Goal: Communication & Community: Participate in discussion

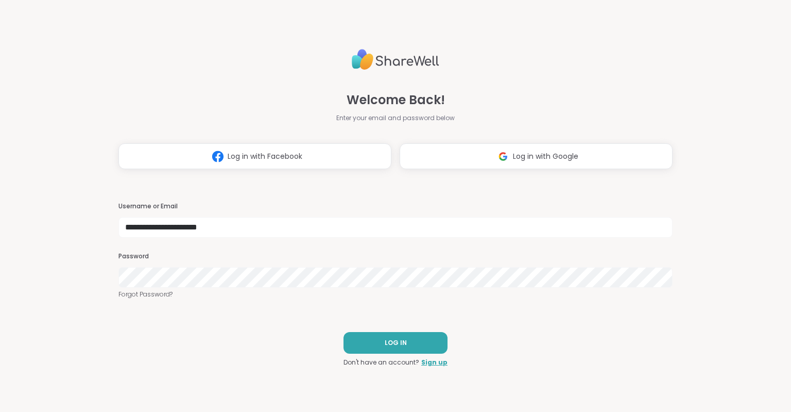
type input "**********"
click at [382, 338] on button "LOG IN" at bounding box center [396, 343] width 104 height 22
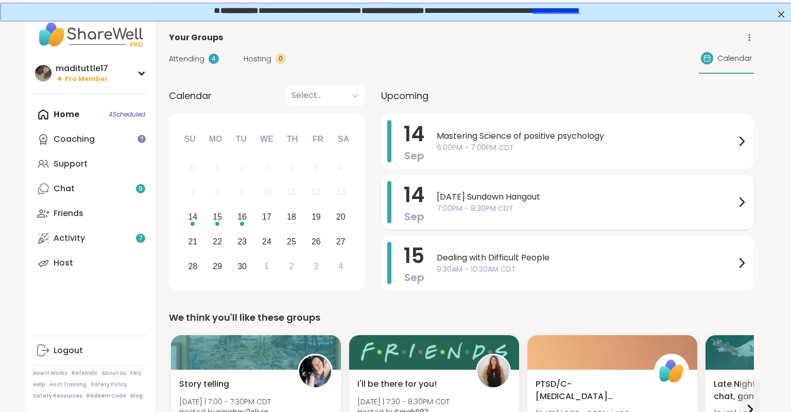
click at [619, 208] on span "7:00PM - 8:30PM CDT" at bounding box center [586, 208] width 299 height 11
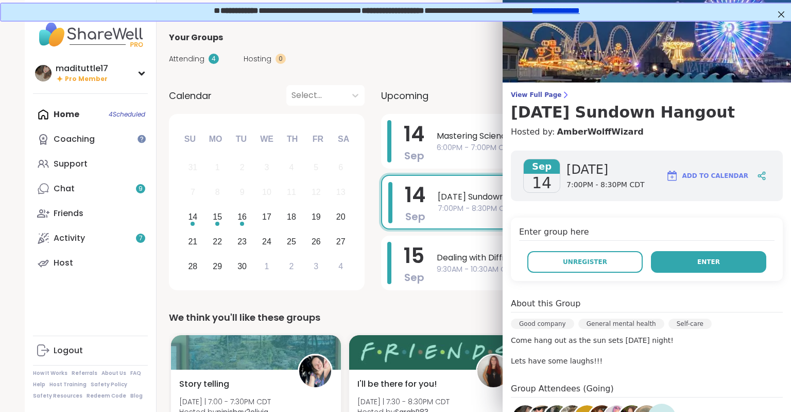
click at [714, 259] on span "Enter" at bounding box center [709, 261] width 23 height 9
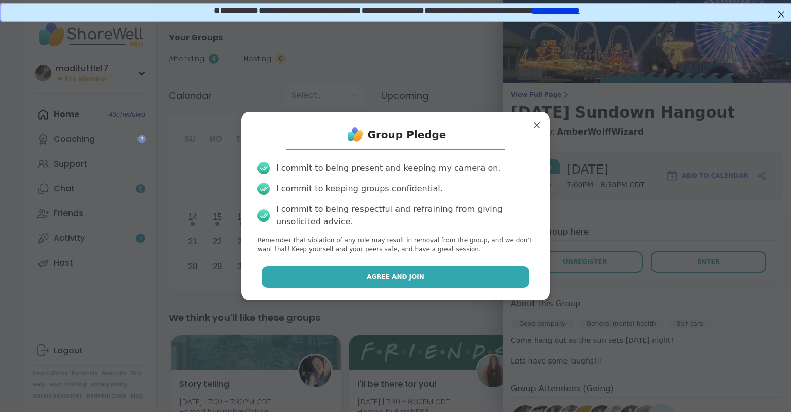
click at [420, 277] on span "Agree and Join" at bounding box center [396, 276] width 58 height 9
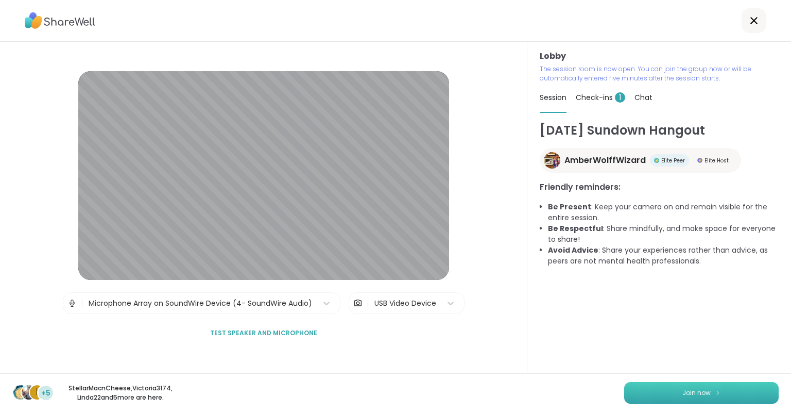
click at [713, 393] on button "Join now" at bounding box center [701, 393] width 155 height 22
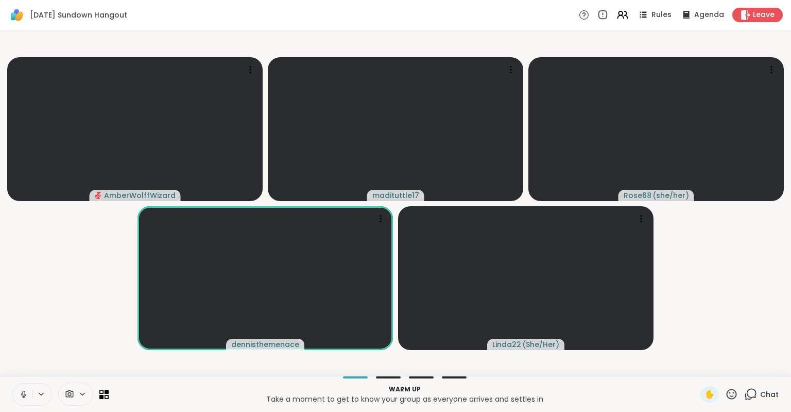
click at [27, 393] on icon at bounding box center [23, 394] width 9 height 9
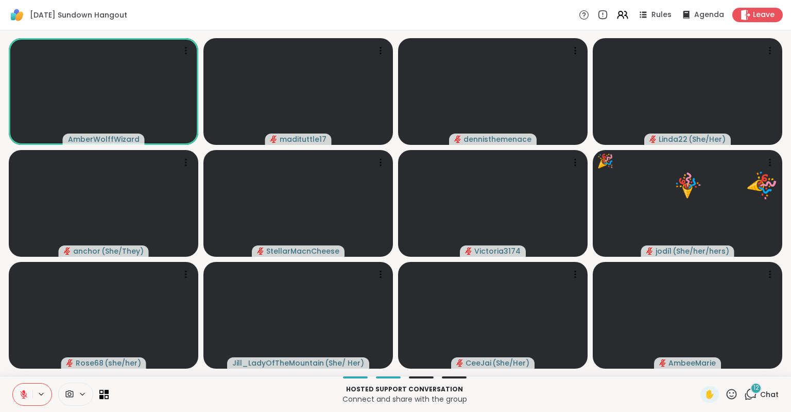
click at [24, 392] on icon at bounding box center [23, 392] width 3 height 4
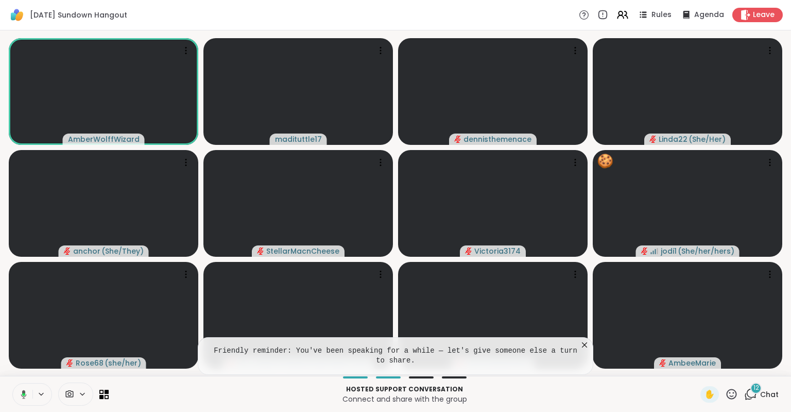
click at [22, 392] on icon at bounding box center [22, 394] width 9 height 9
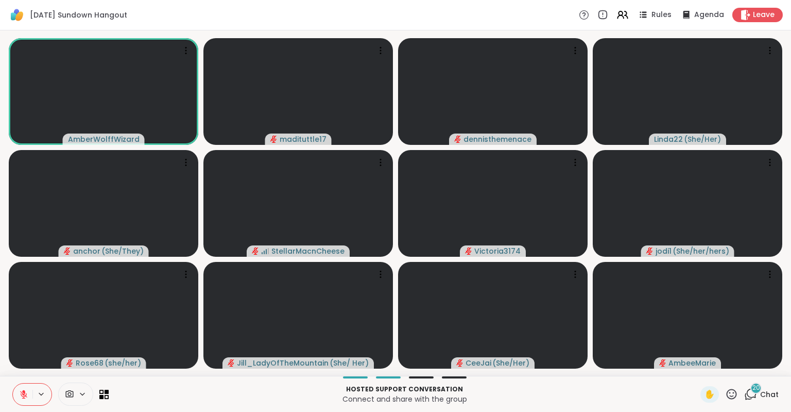
click at [11, 392] on div "Hosted support conversation Connect and share with the group ✋ 20 Chat" at bounding box center [395, 394] width 791 height 36
click at [24, 394] on icon at bounding box center [23, 394] width 7 height 7
click at [24, 394] on icon at bounding box center [23, 394] width 9 height 9
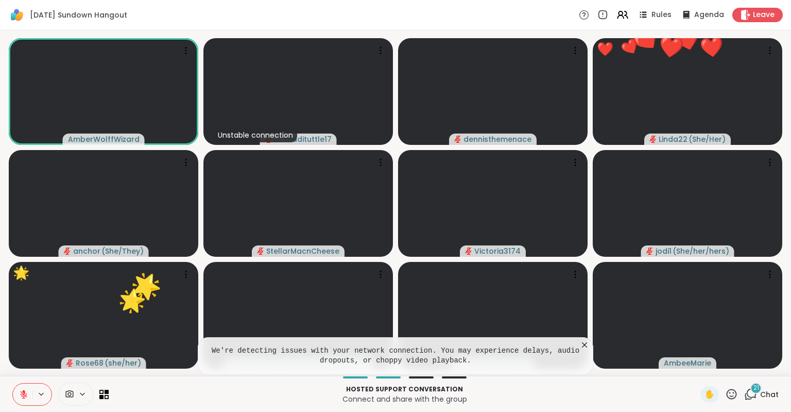
click at [25, 391] on icon at bounding box center [23, 394] width 9 height 9
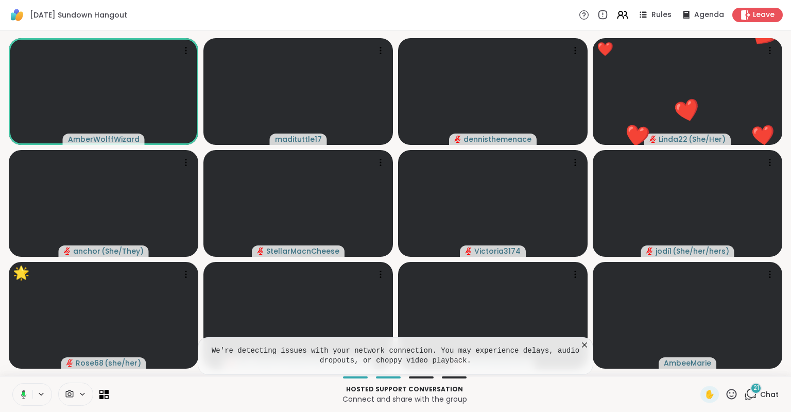
click at [25, 391] on icon at bounding box center [22, 394] width 9 height 9
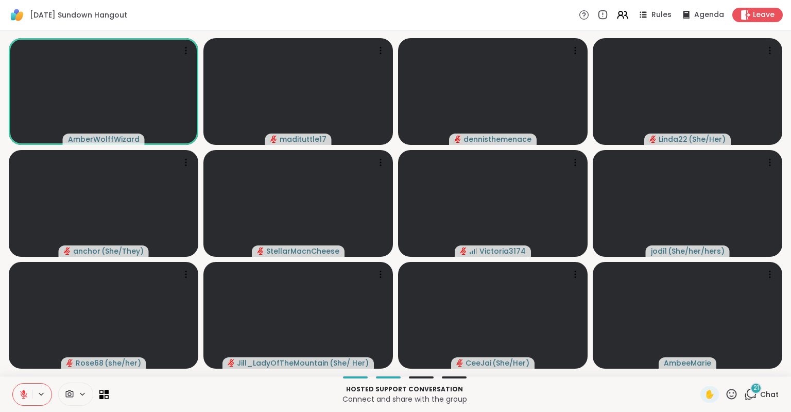
click at [25, 391] on icon at bounding box center [23, 394] width 9 height 9
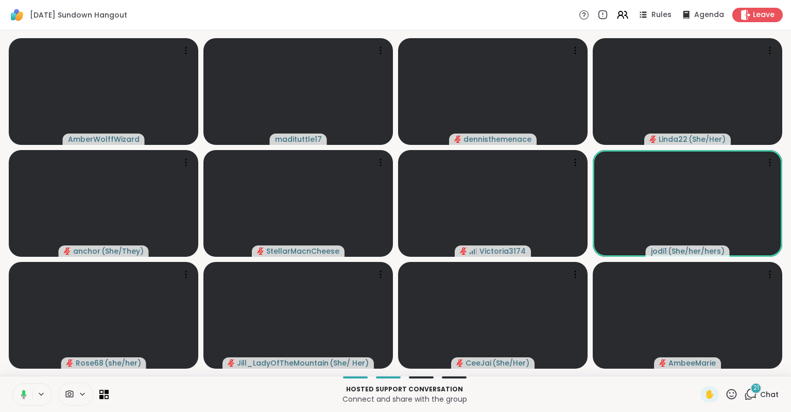
click at [25, 391] on icon at bounding box center [22, 394] width 9 height 9
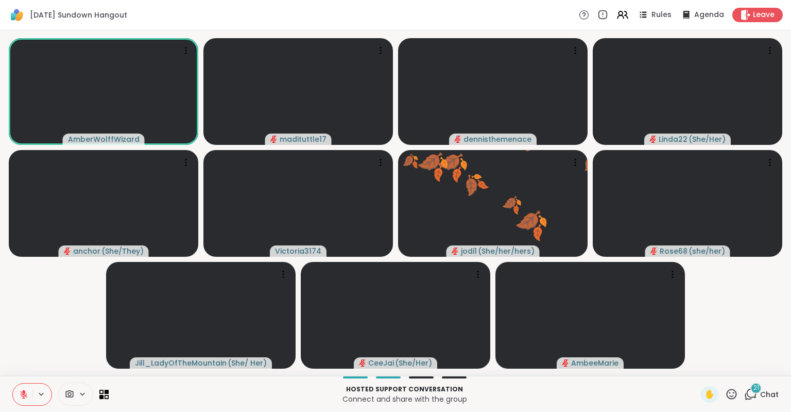
click at [25, 391] on icon at bounding box center [23, 394] width 9 height 9
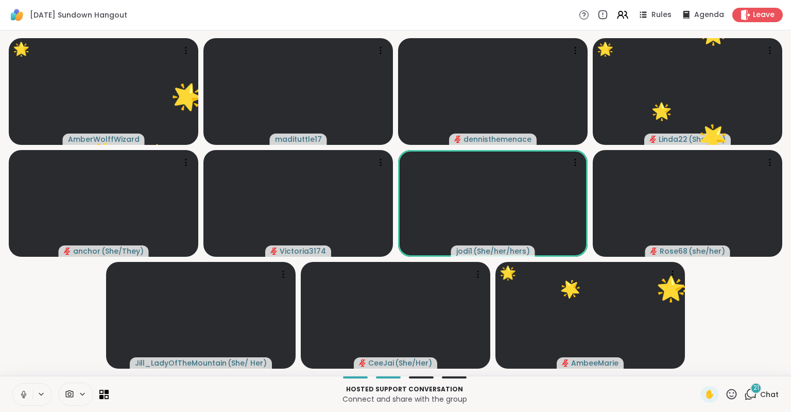
click at [21, 393] on icon at bounding box center [23, 394] width 9 height 9
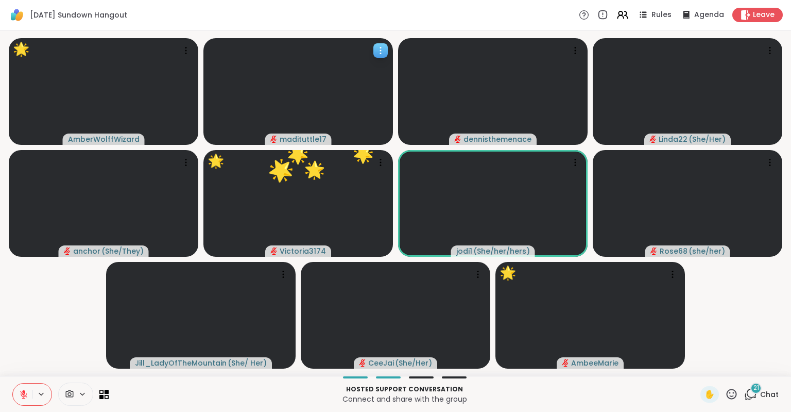
drag, startPoint x: 306, startPoint y: 81, endPoint x: 371, endPoint y: 92, distance: 66.3
click at [371, 92] on div at bounding box center [299, 91] width 190 height 107
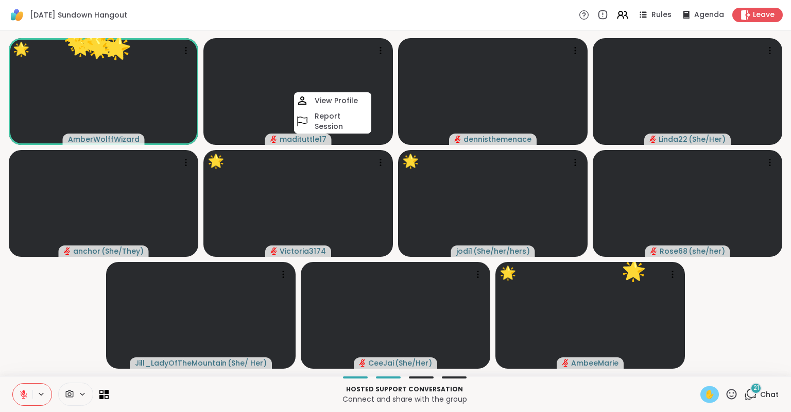
click at [708, 395] on span "✋" at bounding box center [710, 394] width 10 height 12
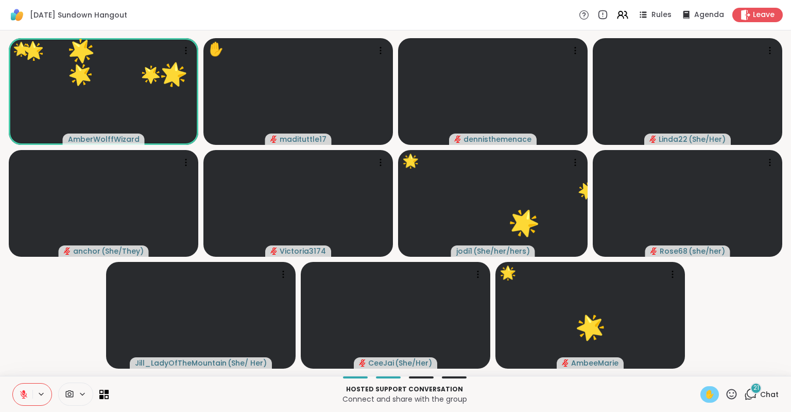
click at [708, 387] on div "✋" at bounding box center [710, 394] width 19 height 16
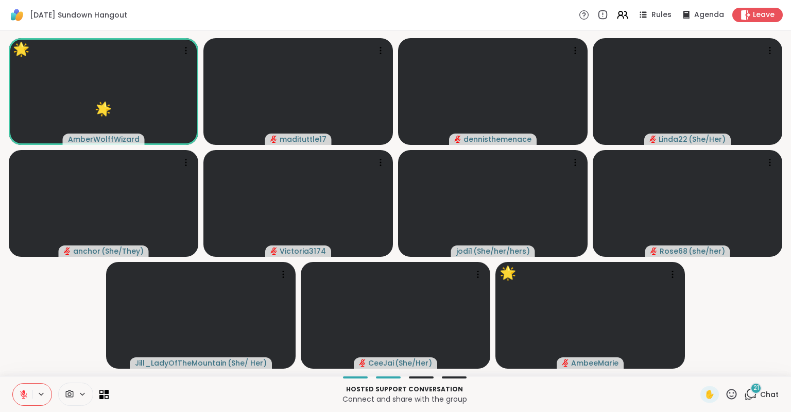
click at [730, 391] on icon at bounding box center [732, 393] width 10 height 10
click at [743, 365] on span "🌟" at bounding box center [747, 367] width 10 height 12
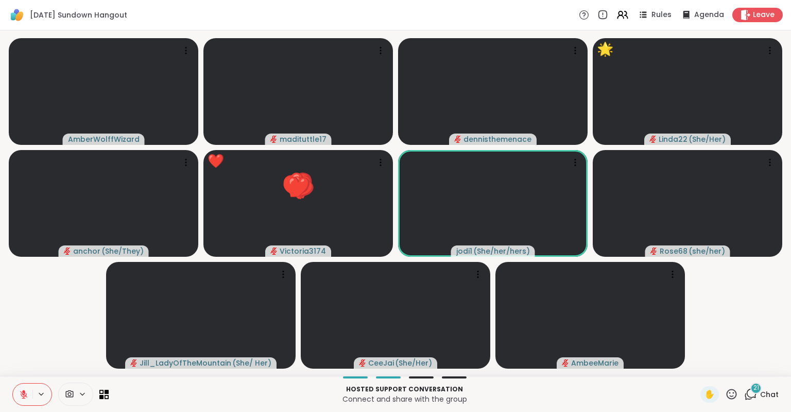
click at [20, 391] on icon at bounding box center [23, 394] width 9 height 9
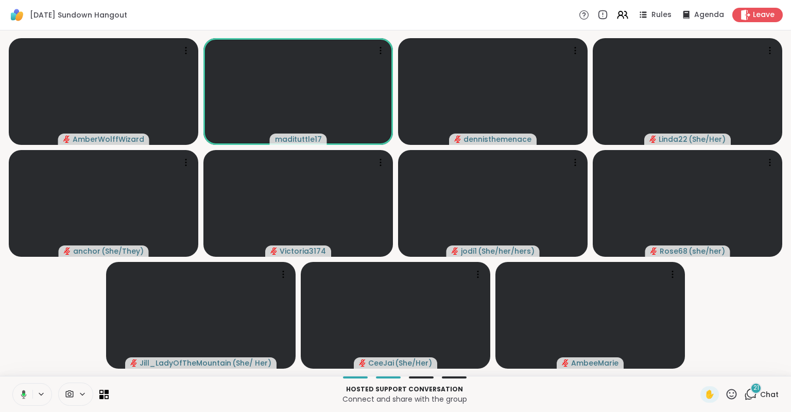
click at [22, 395] on icon at bounding box center [23, 394] width 3 height 3
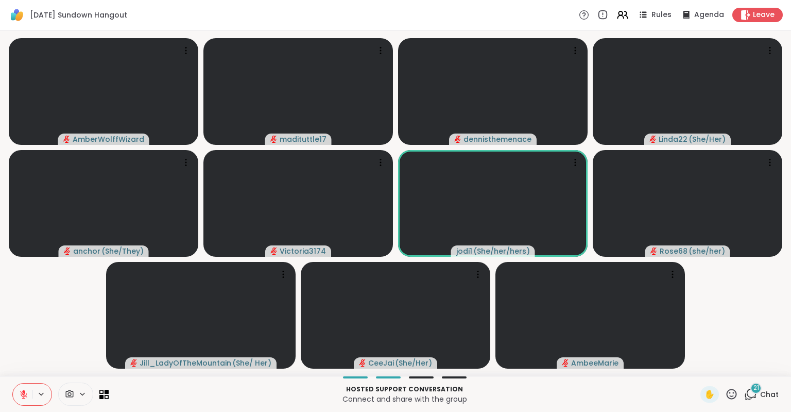
click at [26, 393] on icon at bounding box center [23, 394] width 9 height 9
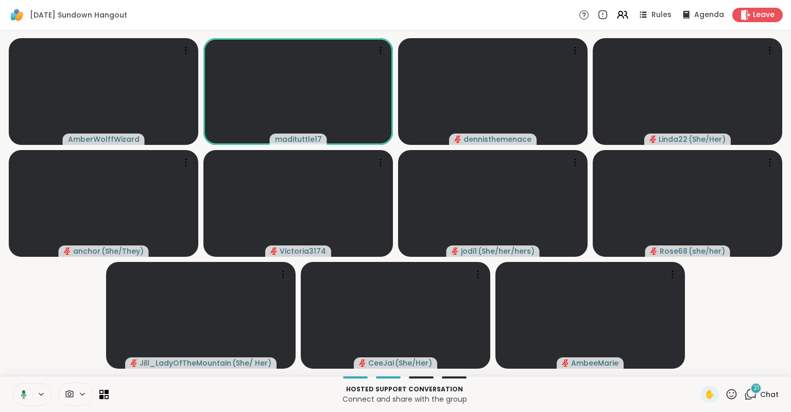
click at [26, 393] on icon at bounding box center [22, 394] width 9 height 9
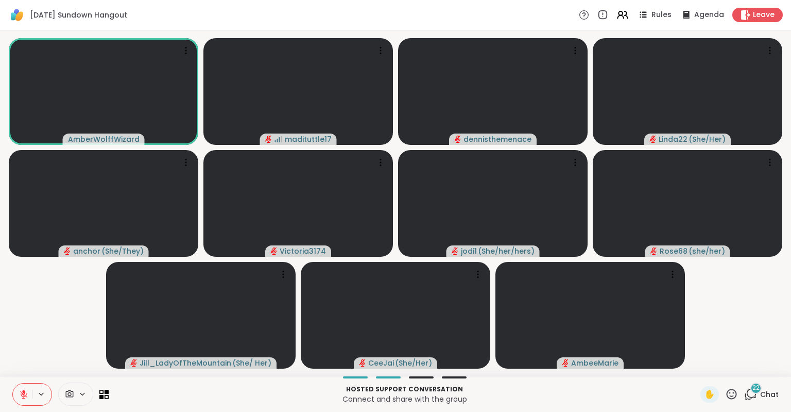
click at [21, 393] on icon at bounding box center [23, 394] width 7 height 7
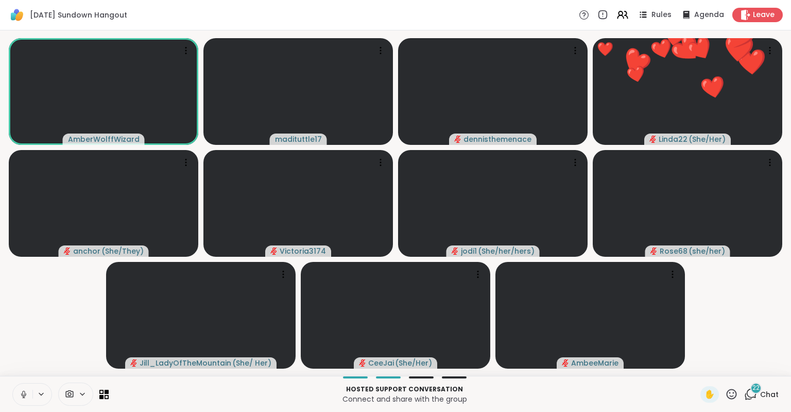
click at [19, 395] on icon at bounding box center [23, 394] width 9 height 9
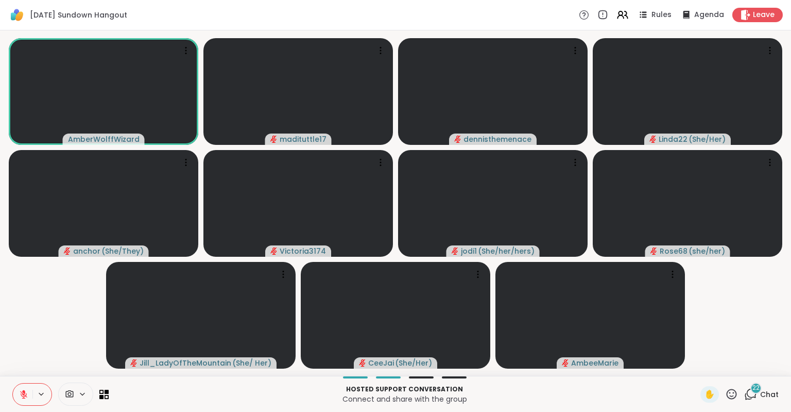
click at [19, 395] on icon at bounding box center [23, 394] width 9 height 9
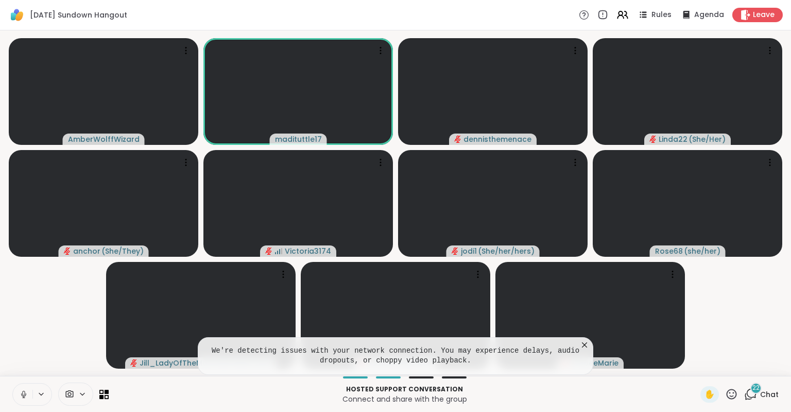
click at [25, 393] on icon at bounding box center [23, 393] width 3 height 5
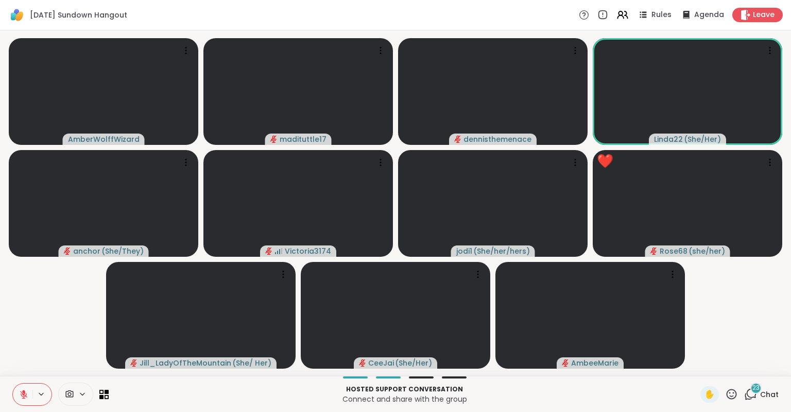
click at [25, 393] on icon at bounding box center [23, 392] width 3 height 4
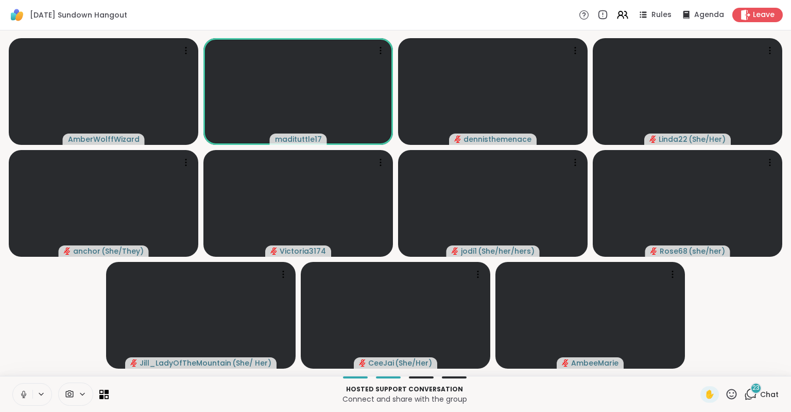
click at [25, 393] on icon at bounding box center [23, 393] width 3 height 5
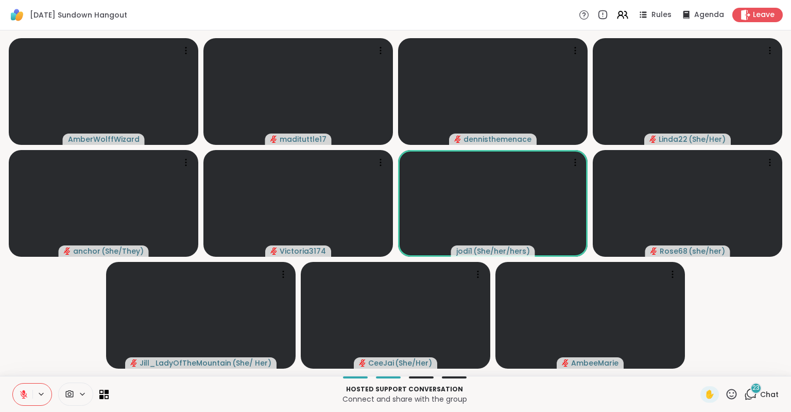
click at [25, 393] on icon at bounding box center [23, 392] width 3 height 4
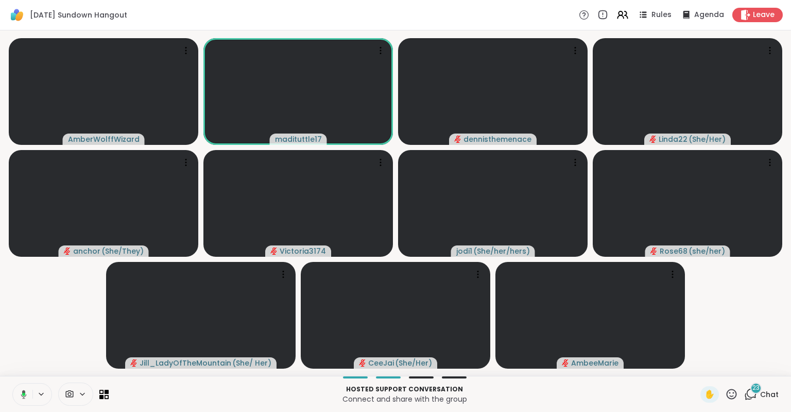
click at [25, 393] on icon at bounding box center [23, 394] width 3 height 3
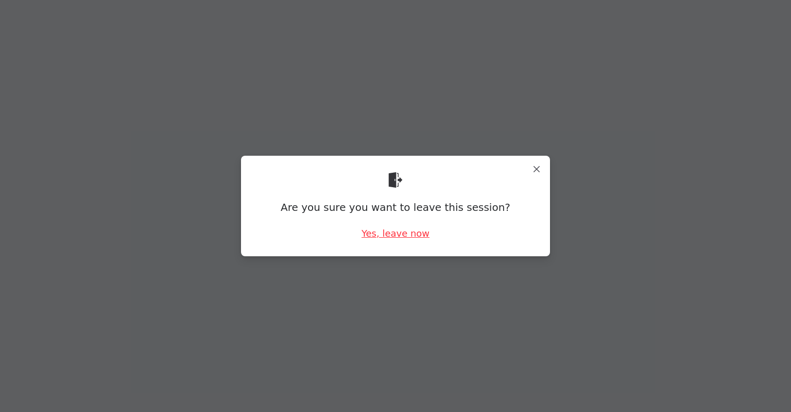
click at [411, 232] on div "Yes, leave now" at bounding box center [396, 233] width 68 height 13
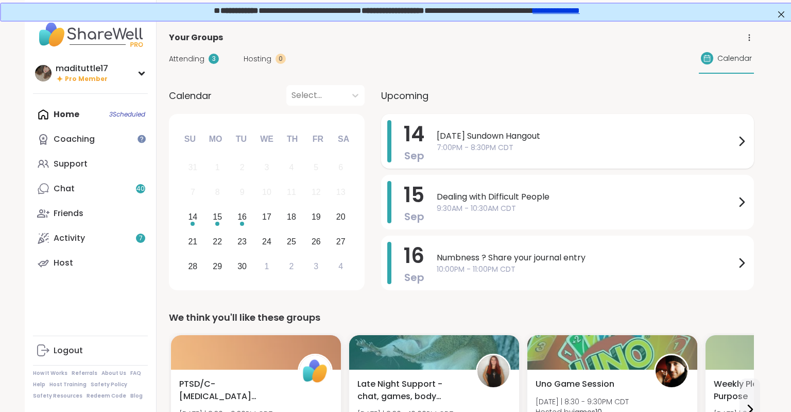
click at [627, 150] on span "7:00PM - 8:30PM CDT" at bounding box center [586, 147] width 299 height 11
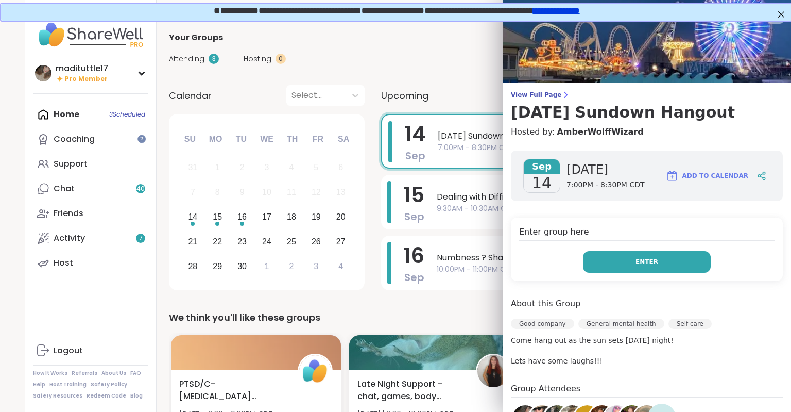
click at [652, 269] on button "Enter" at bounding box center [647, 262] width 128 height 22
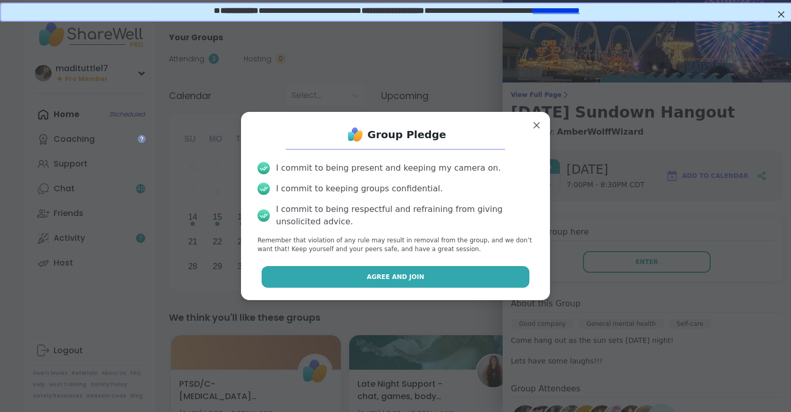
click at [409, 273] on span "Agree and Join" at bounding box center [396, 276] width 58 height 9
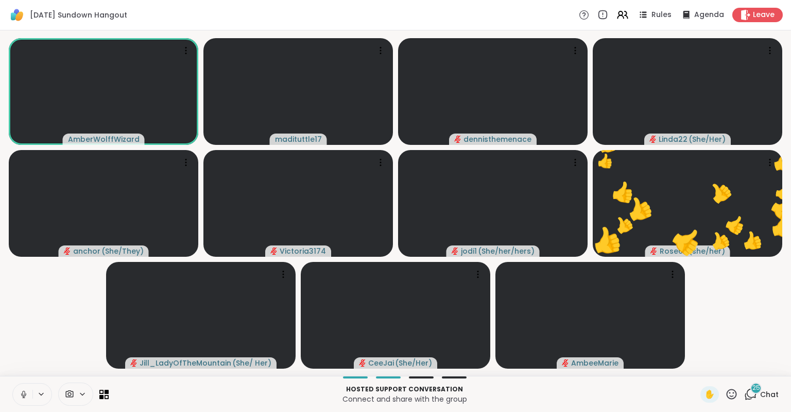
click at [26, 392] on icon at bounding box center [23, 394] width 9 height 9
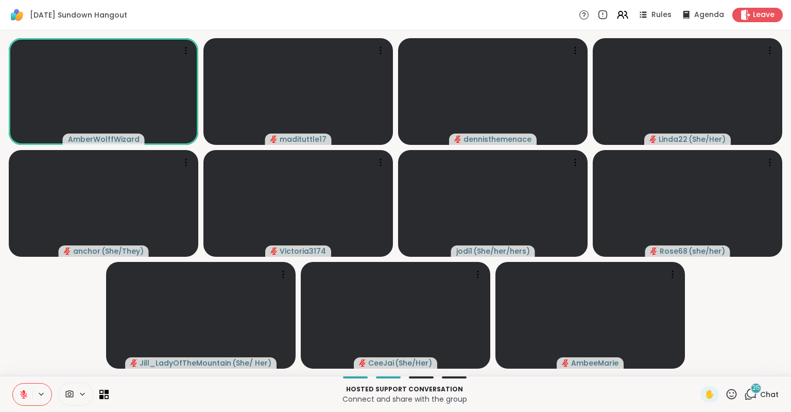
click at [26, 392] on icon at bounding box center [23, 394] width 9 height 9
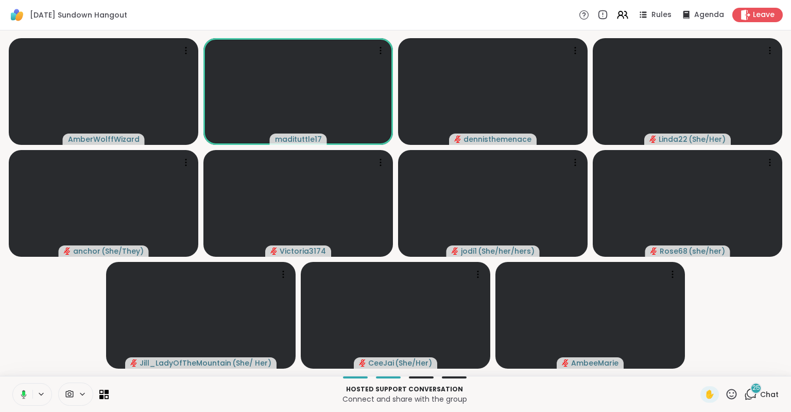
click at [26, 392] on icon at bounding box center [22, 394] width 9 height 9
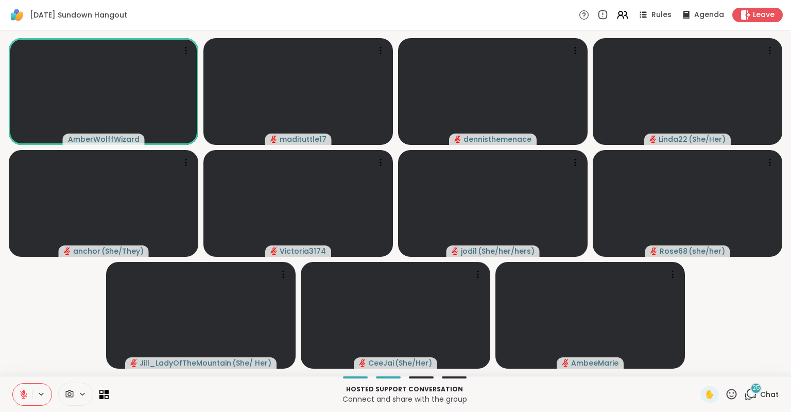
click at [26, 392] on icon at bounding box center [23, 394] width 9 height 9
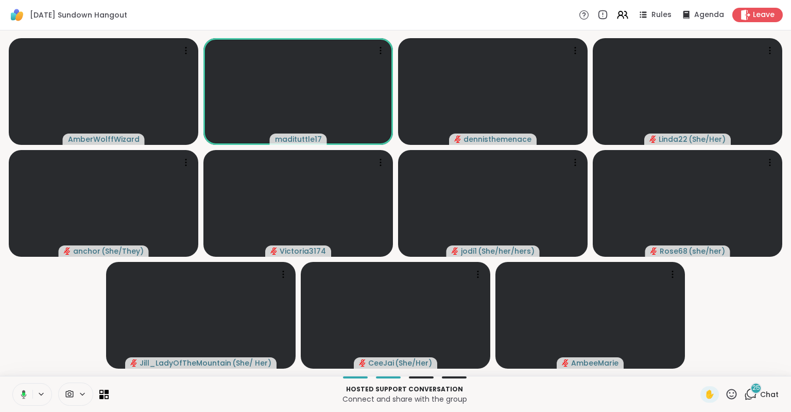
click at [26, 392] on icon at bounding box center [22, 394] width 9 height 9
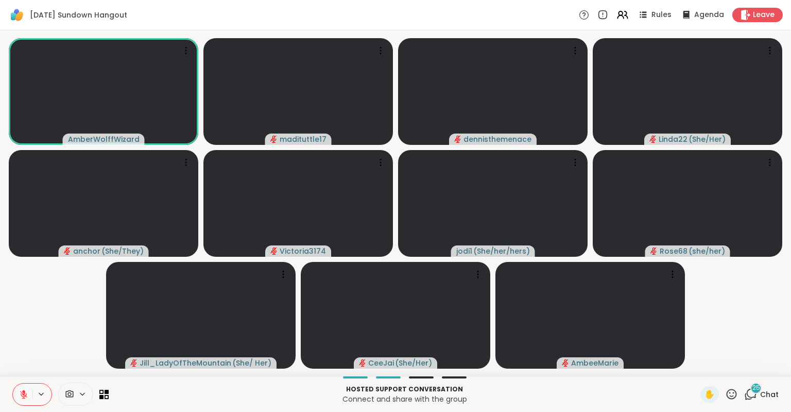
click at [26, 392] on icon at bounding box center [23, 394] width 9 height 9
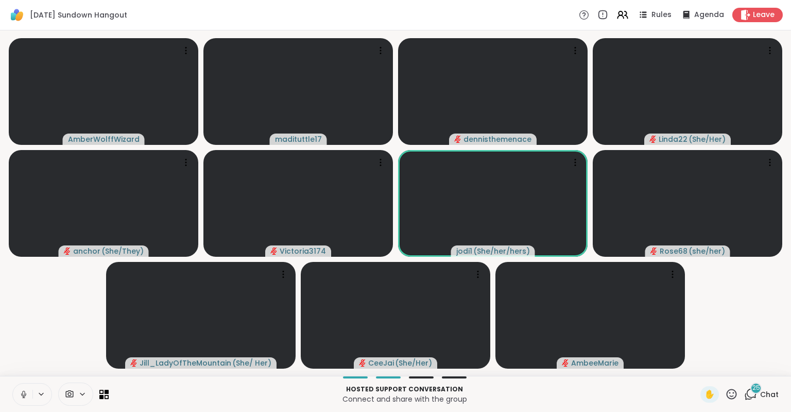
click at [24, 391] on icon at bounding box center [23, 394] width 9 height 9
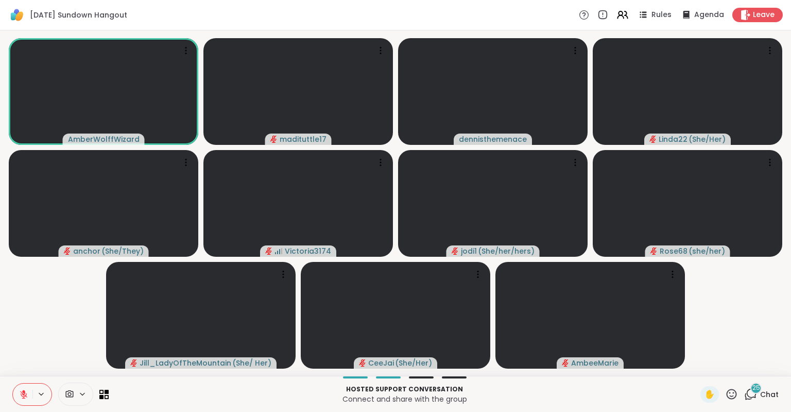
click at [24, 391] on icon at bounding box center [23, 392] width 3 height 4
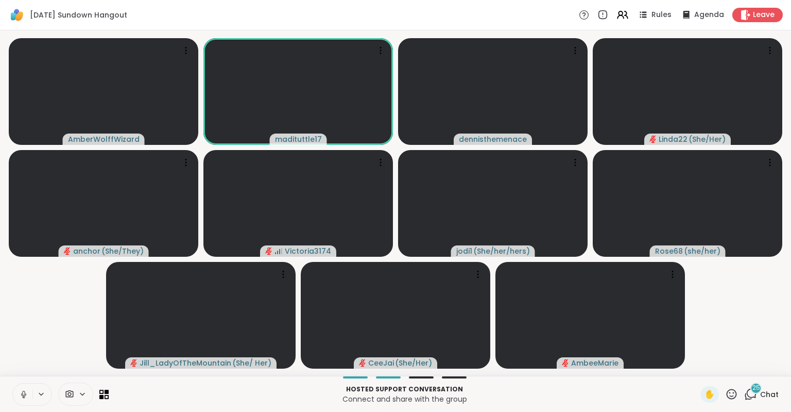
click at [24, 391] on icon at bounding box center [23, 394] width 9 height 9
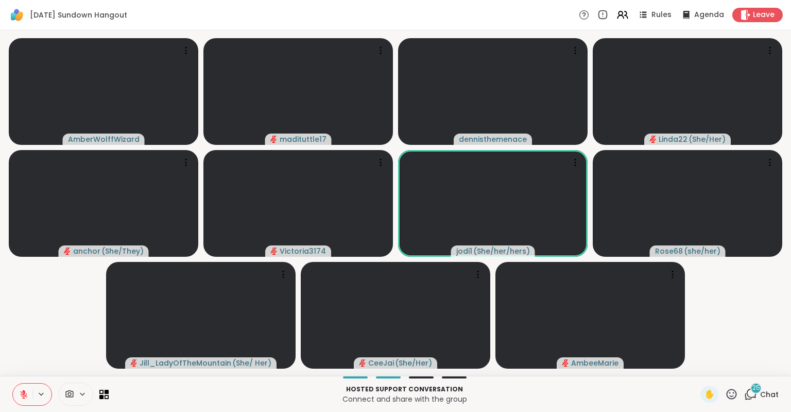
click at [24, 391] on icon at bounding box center [23, 392] width 3 height 4
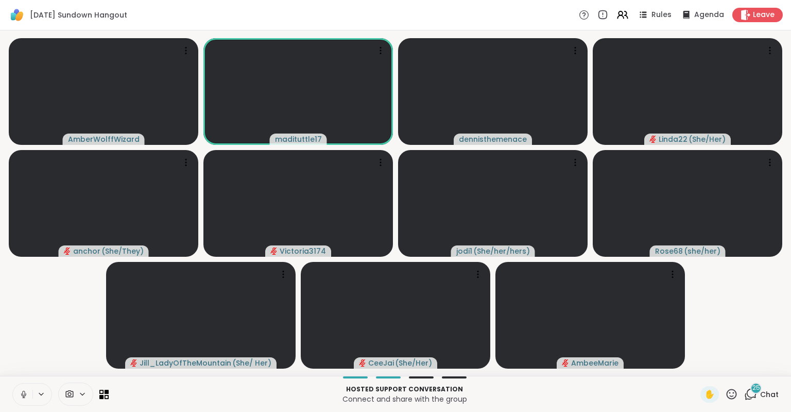
click at [24, 391] on icon at bounding box center [23, 394] width 9 height 9
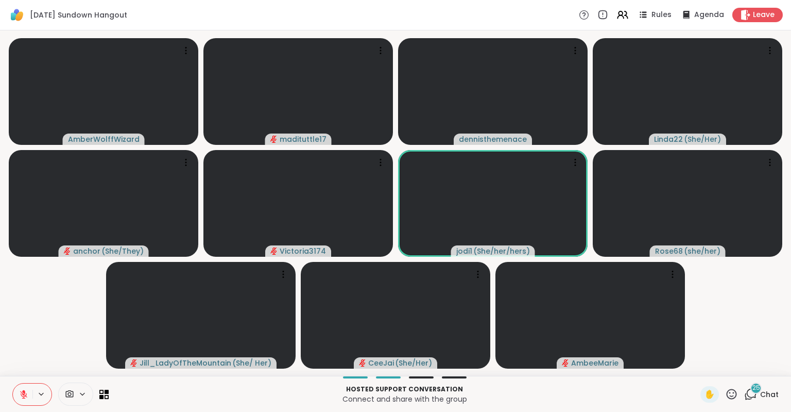
click at [24, 391] on icon at bounding box center [23, 392] width 3 height 4
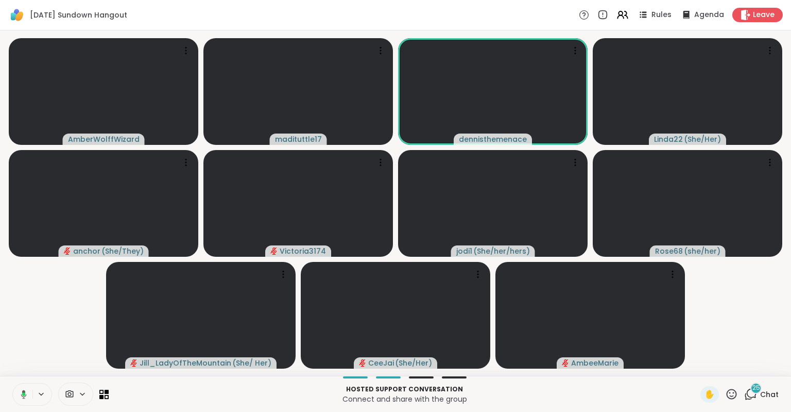
click at [24, 391] on icon at bounding box center [24, 394] width 6 height 9
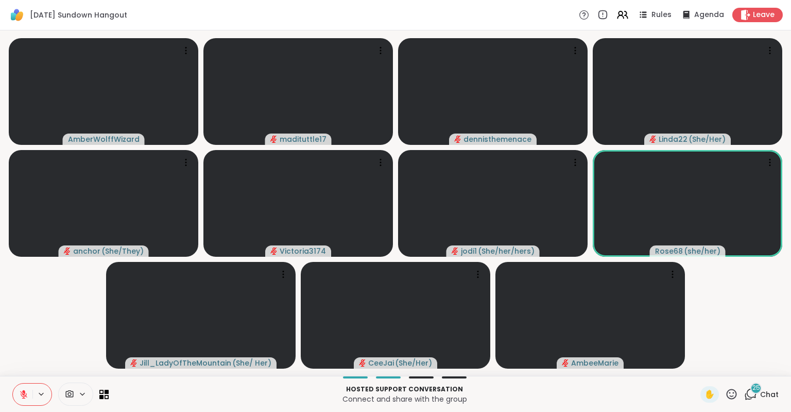
click at [24, 391] on icon at bounding box center [23, 392] width 3 height 4
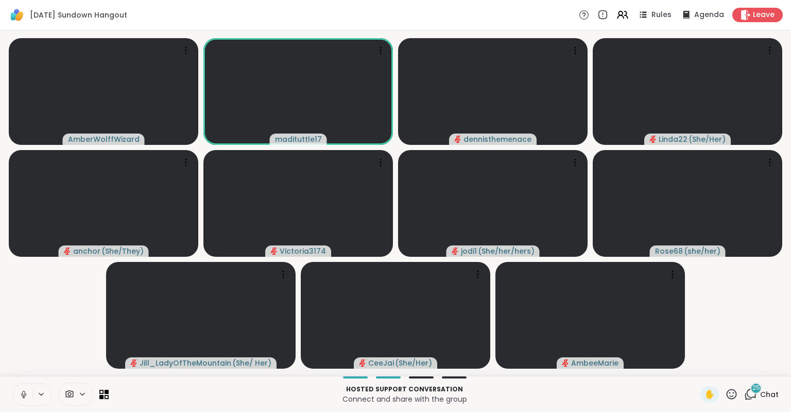
click at [24, 391] on icon at bounding box center [23, 394] width 9 height 9
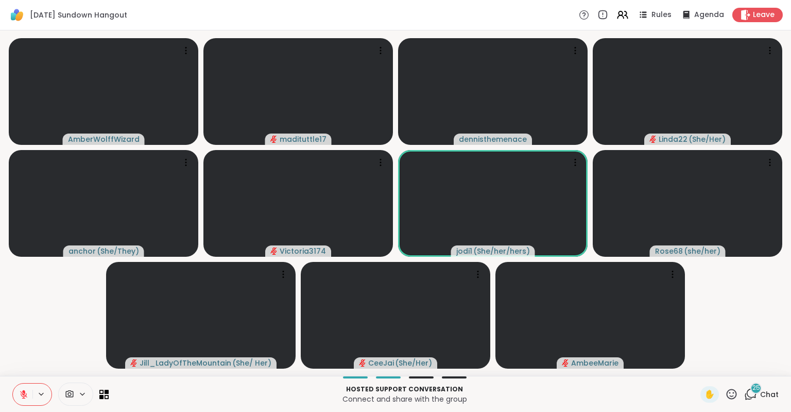
click at [26, 394] on icon at bounding box center [23, 394] width 7 height 7
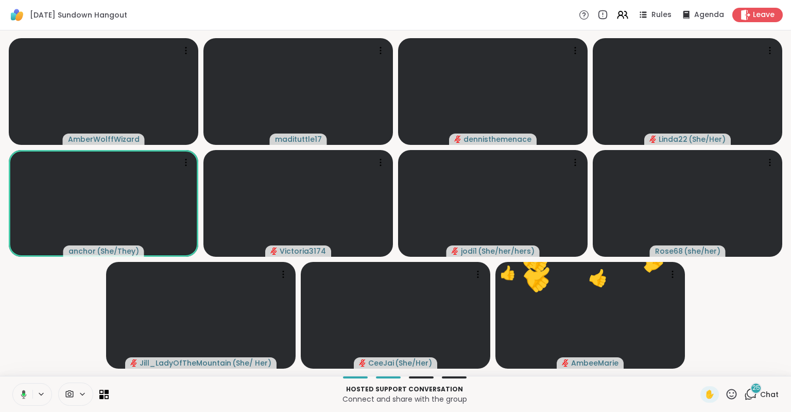
click at [26, 394] on icon at bounding box center [24, 394] width 6 height 9
click at [26, 394] on icon at bounding box center [23, 394] width 7 height 7
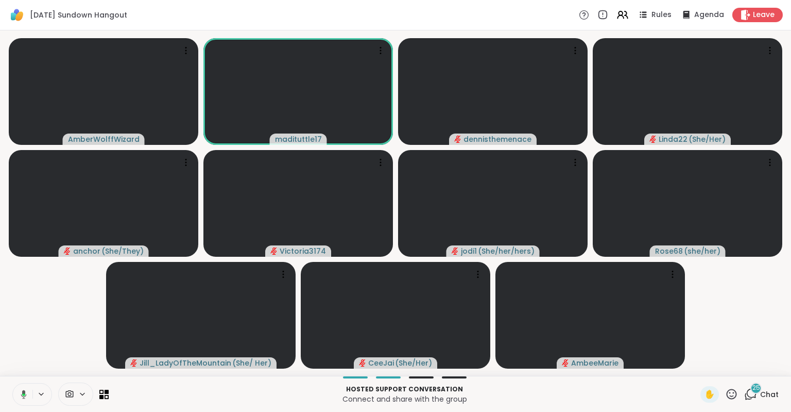
click at [26, 394] on icon at bounding box center [24, 394] width 6 height 9
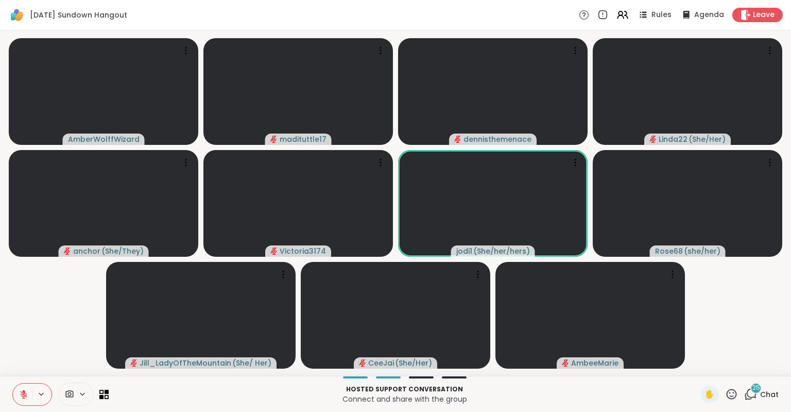
click at [24, 393] on icon at bounding box center [23, 392] width 3 height 4
click at [24, 393] on icon at bounding box center [23, 394] width 9 height 9
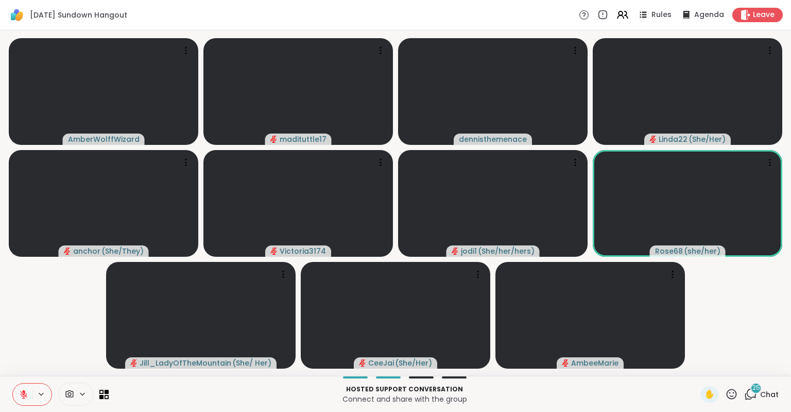
click at [24, 393] on icon at bounding box center [23, 392] width 3 height 4
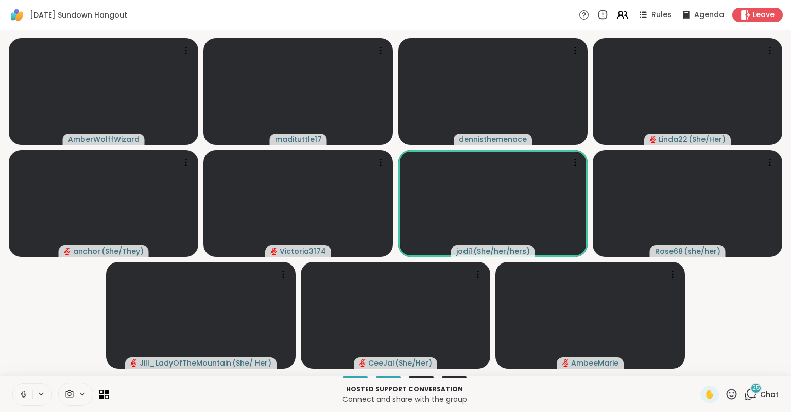
click at [24, 393] on icon at bounding box center [23, 394] width 9 height 9
click at [22, 393] on icon at bounding box center [23, 394] width 9 height 9
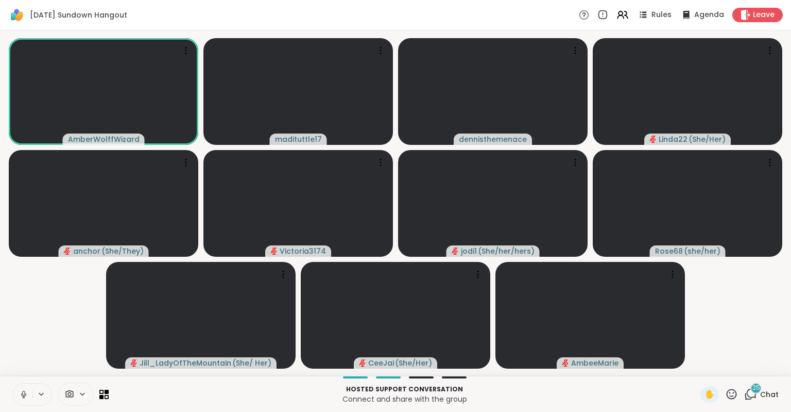
click at [22, 393] on icon at bounding box center [23, 394] width 9 height 9
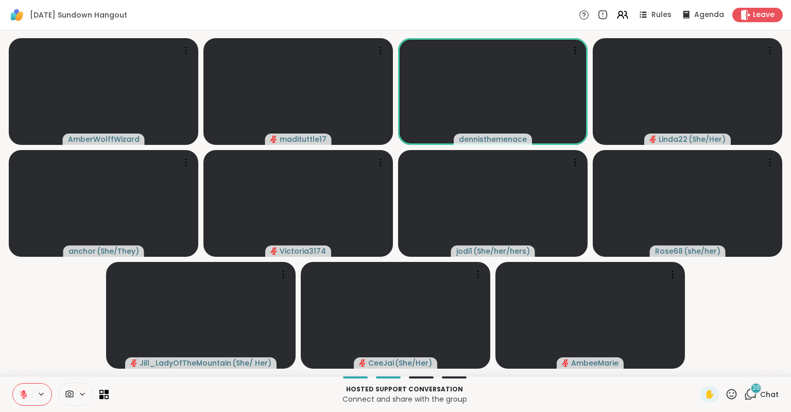
click at [22, 393] on icon at bounding box center [23, 394] width 9 height 9
click at [18, 398] on button at bounding box center [23, 394] width 20 height 22
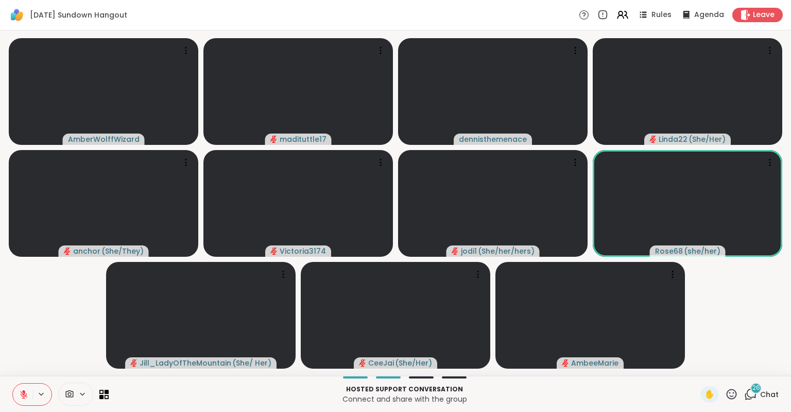
click at [24, 393] on icon at bounding box center [23, 394] width 9 height 9
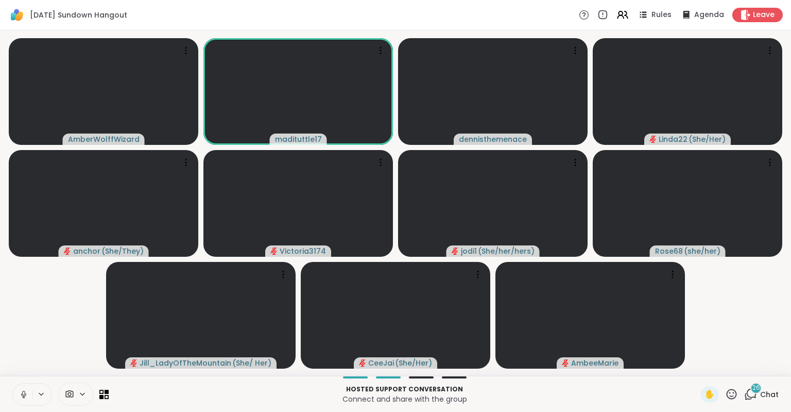
click at [24, 393] on icon at bounding box center [23, 394] width 9 height 9
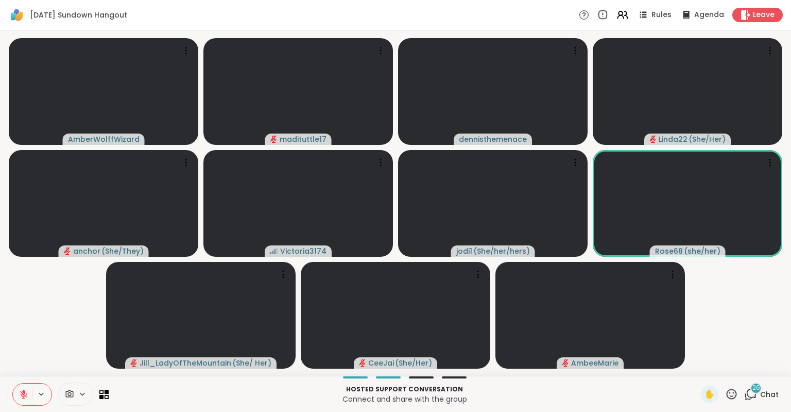
click at [28, 401] on button at bounding box center [23, 394] width 20 height 22
click at [10, 388] on div "Hosted support conversation Connect and share with the group ✋ 26 Chat" at bounding box center [395, 394] width 791 height 36
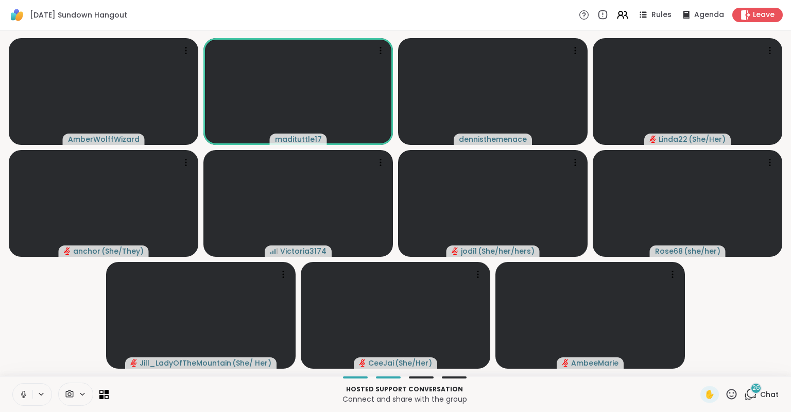
click at [19, 391] on icon at bounding box center [23, 394] width 9 height 9
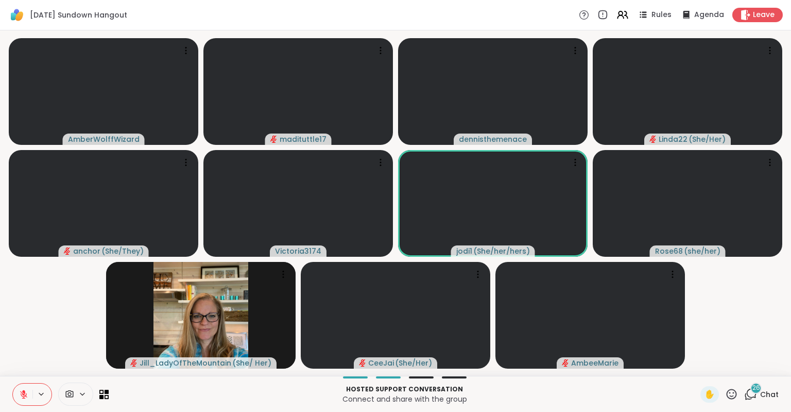
click at [70, 394] on icon at bounding box center [69, 394] width 9 height 10
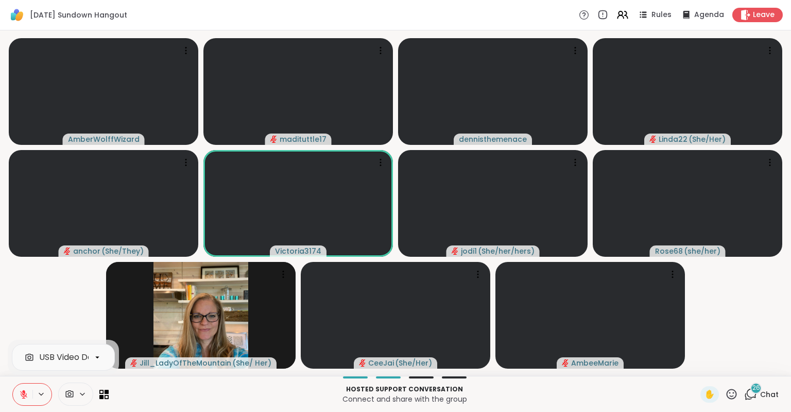
click at [67, 395] on icon at bounding box center [69, 394] width 9 height 10
click at [81, 392] on icon at bounding box center [82, 394] width 8 height 9
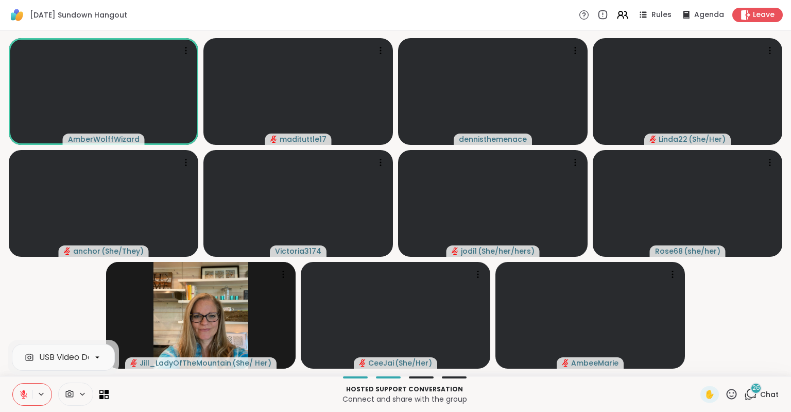
drag, startPoint x: 81, startPoint y: 392, endPoint x: 66, endPoint y: 392, distance: 15.5
click at [66, 392] on div at bounding box center [75, 393] width 35 height 23
click at [80, 390] on icon at bounding box center [82, 394] width 8 height 9
click at [97, 358] on icon at bounding box center [97, 356] width 9 height 9
